Goal: Feedback & Contribution: Submit feedback/report problem

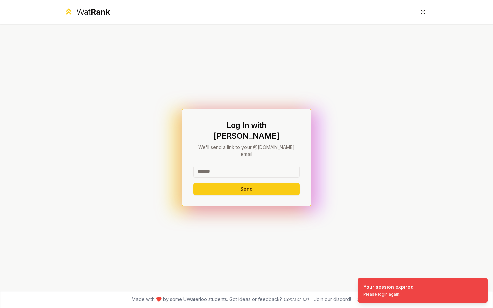
click at [253, 166] on input at bounding box center [246, 172] width 107 height 12
type input "******"
click at [193, 183] on button "Send" at bounding box center [246, 189] width 107 height 12
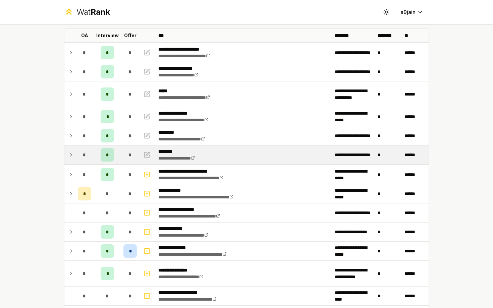
scroll to position [36, 0]
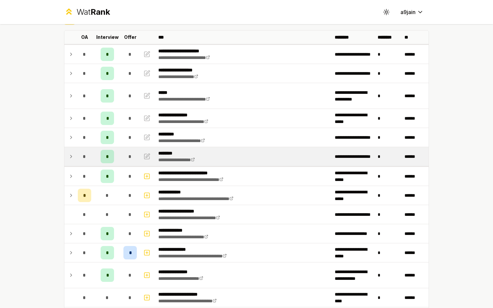
click at [67, 157] on td at bounding box center [69, 156] width 11 height 19
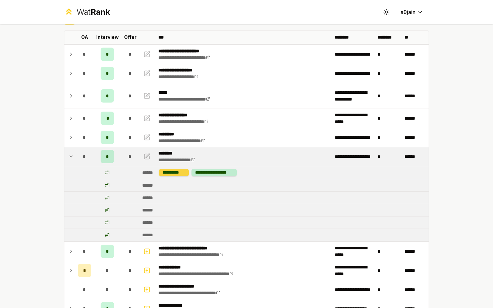
click at [184, 171] on div "**********" at bounding box center [174, 172] width 30 height 7
click at [71, 151] on td at bounding box center [69, 156] width 11 height 19
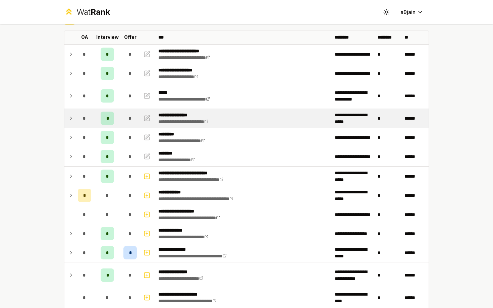
click at [78, 118] on div "*" at bounding box center [84, 118] width 13 height 13
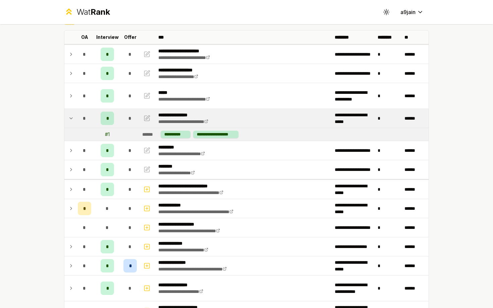
click at [106, 118] on div "*" at bounding box center [107, 118] width 13 height 13
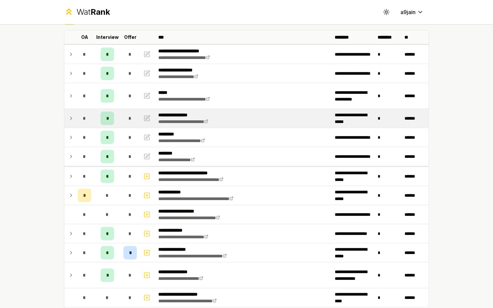
click at [106, 118] on div "*" at bounding box center [107, 118] width 13 height 13
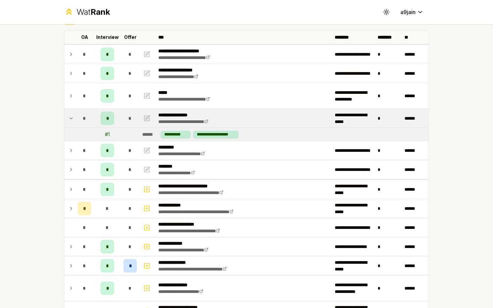
click at [105, 118] on div "*" at bounding box center [107, 118] width 13 height 13
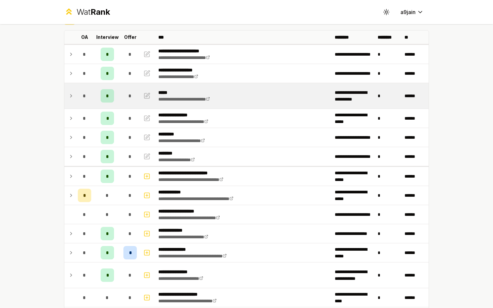
click at [87, 99] on div "*" at bounding box center [84, 95] width 13 height 13
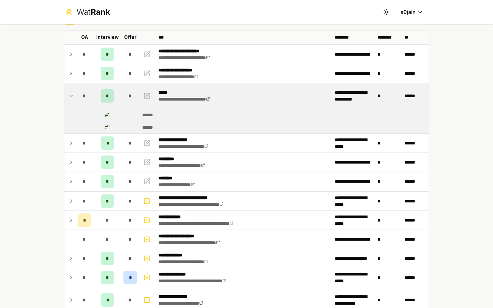
click at [87, 99] on div "*" at bounding box center [84, 95] width 13 height 13
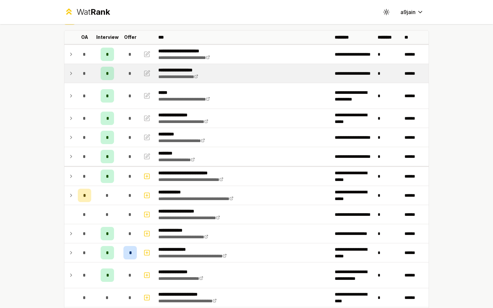
click at [82, 74] on div "*" at bounding box center [84, 73] width 13 height 13
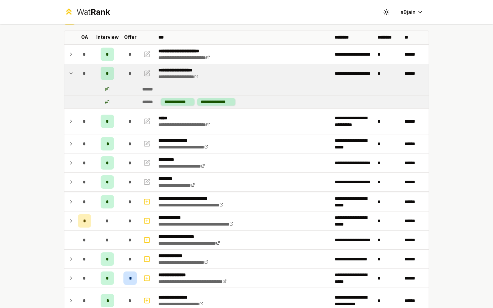
click at [82, 74] on div "*" at bounding box center [84, 73] width 13 height 13
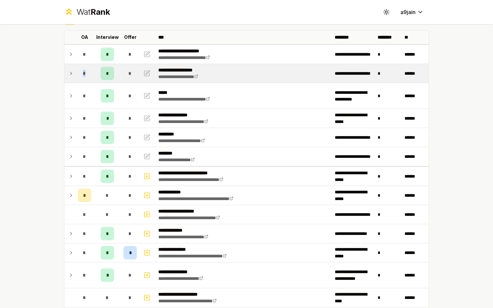
click at [82, 74] on div "*" at bounding box center [84, 73] width 13 height 13
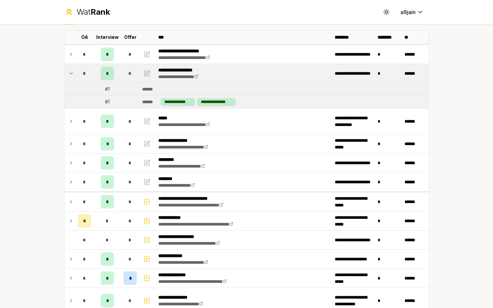
click at [82, 74] on div "*" at bounding box center [84, 73] width 13 height 13
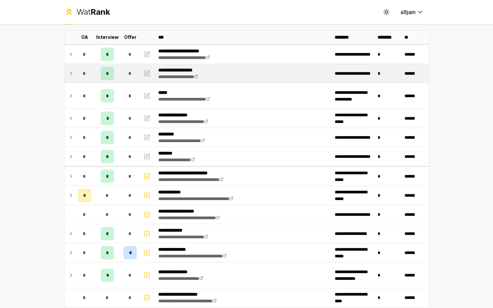
click at [82, 74] on div "*" at bounding box center [84, 73] width 13 height 13
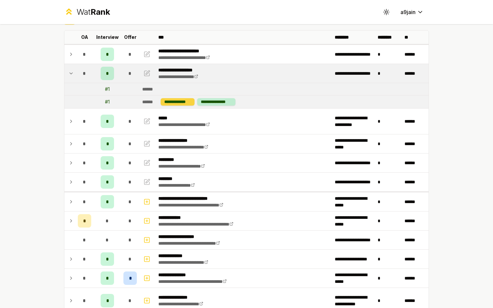
click at [181, 102] on div "**********" at bounding box center [178, 101] width 34 height 7
click at [149, 75] on icon "button" at bounding box center [147, 73] width 7 height 8
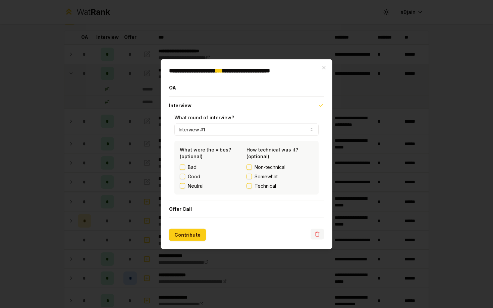
click at [315, 234] on icon "button" at bounding box center [317, 233] width 5 height 5
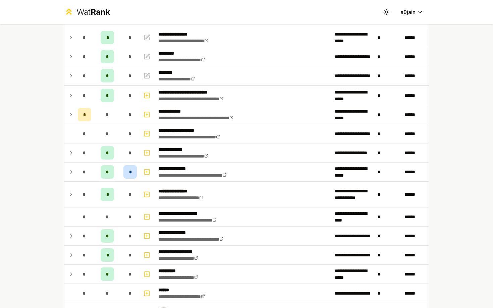
scroll to position [142, 0]
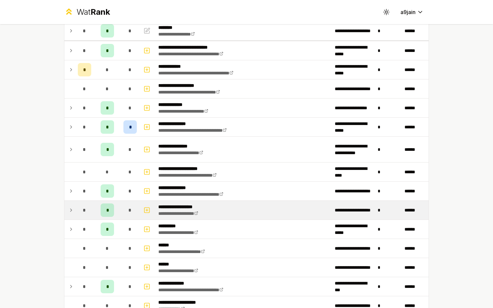
click at [75, 210] on td "*" at bounding box center [84, 210] width 19 height 19
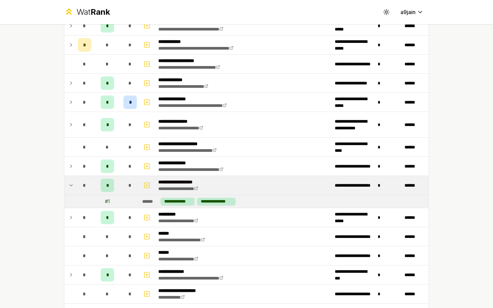
scroll to position [180, 0]
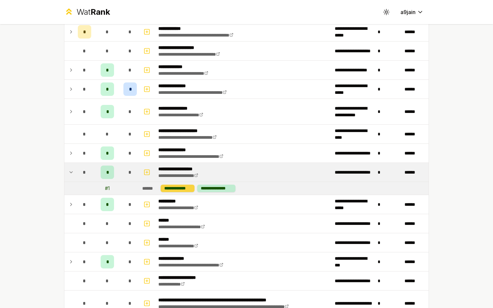
click at [181, 187] on div "**********" at bounding box center [178, 188] width 34 height 7
click at [190, 187] on div "**********" at bounding box center [178, 188] width 34 height 7
click at [211, 187] on div "**********" at bounding box center [216, 188] width 38 height 7
click at [109, 167] on div "*" at bounding box center [107, 172] width 13 height 13
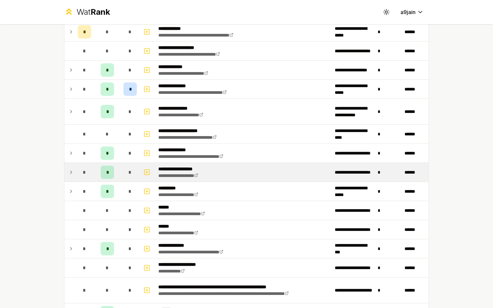
click at [109, 168] on div "*" at bounding box center [107, 172] width 13 height 13
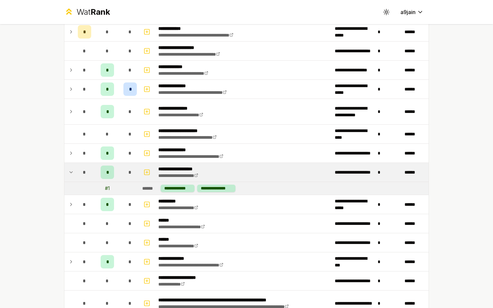
click at [107, 188] on div "# 1" at bounding box center [107, 188] width 5 height 7
click at [171, 186] on div "**********" at bounding box center [178, 188] width 34 height 7
click at [186, 173] on link "**********" at bounding box center [178, 175] width 40 height 5
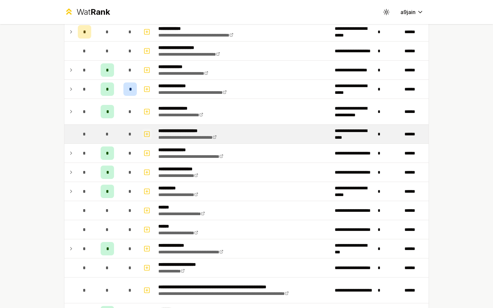
click at [148, 132] on icon "button" at bounding box center [147, 134] width 7 height 8
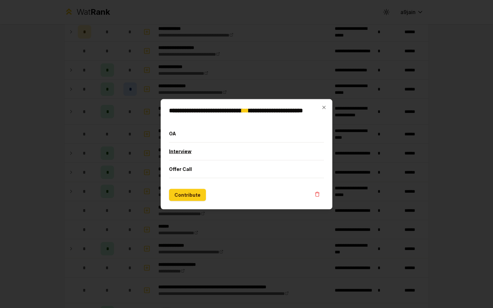
click at [187, 146] on button "Interview" at bounding box center [246, 151] width 155 height 17
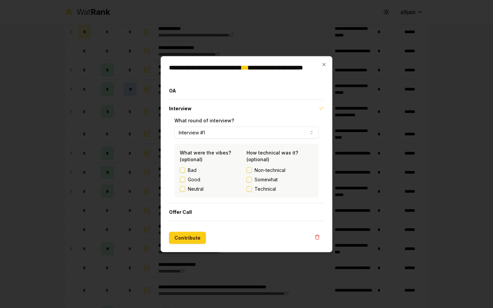
click at [343, 132] on div at bounding box center [246, 154] width 493 height 308
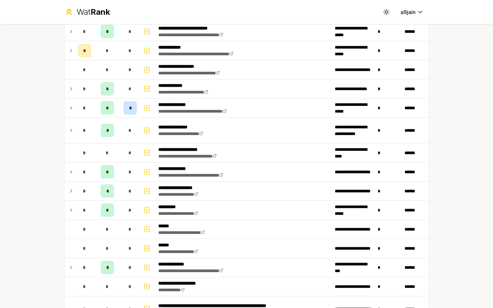
scroll to position [162, 0]
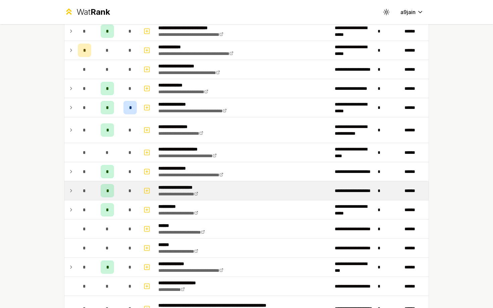
click at [115, 191] on td "*" at bounding box center [107, 191] width 27 height 19
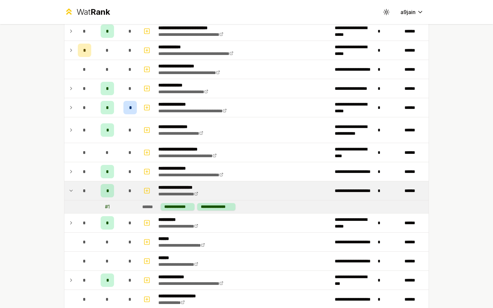
click at [114, 191] on td "*" at bounding box center [107, 191] width 27 height 19
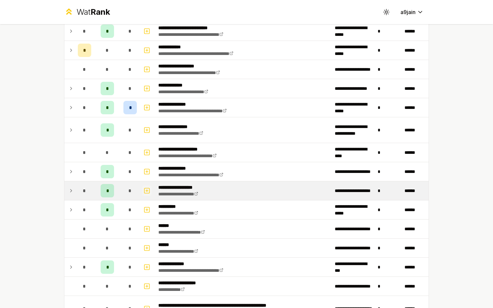
click at [146, 194] on icon "button" at bounding box center [147, 191] width 7 height 8
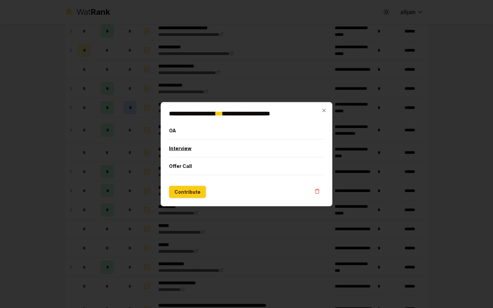
click at [191, 150] on button "Interview" at bounding box center [246, 148] width 155 height 17
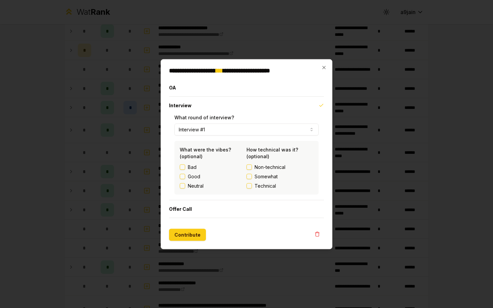
click at [183, 186] on button "Neutral" at bounding box center [182, 185] width 5 height 5
click at [251, 175] on button "Somewhat" at bounding box center [249, 176] width 5 height 5
click at [188, 232] on button "Contribute" at bounding box center [187, 235] width 37 height 12
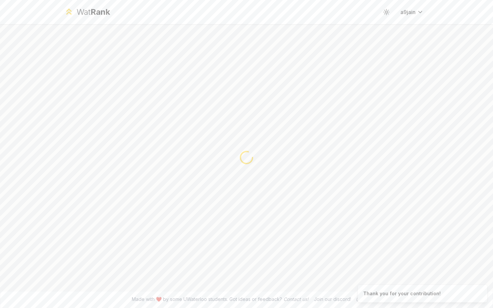
scroll to position [0, 0]
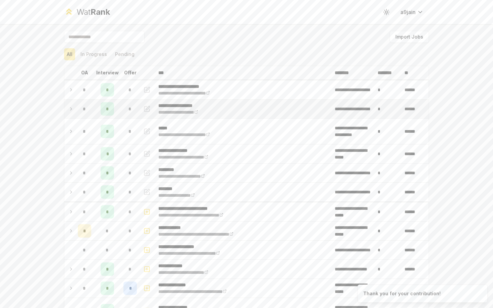
click at [77, 106] on td "*" at bounding box center [84, 109] width 19 height 19
